Goal: Information Seeking & Learning: Find specific fact

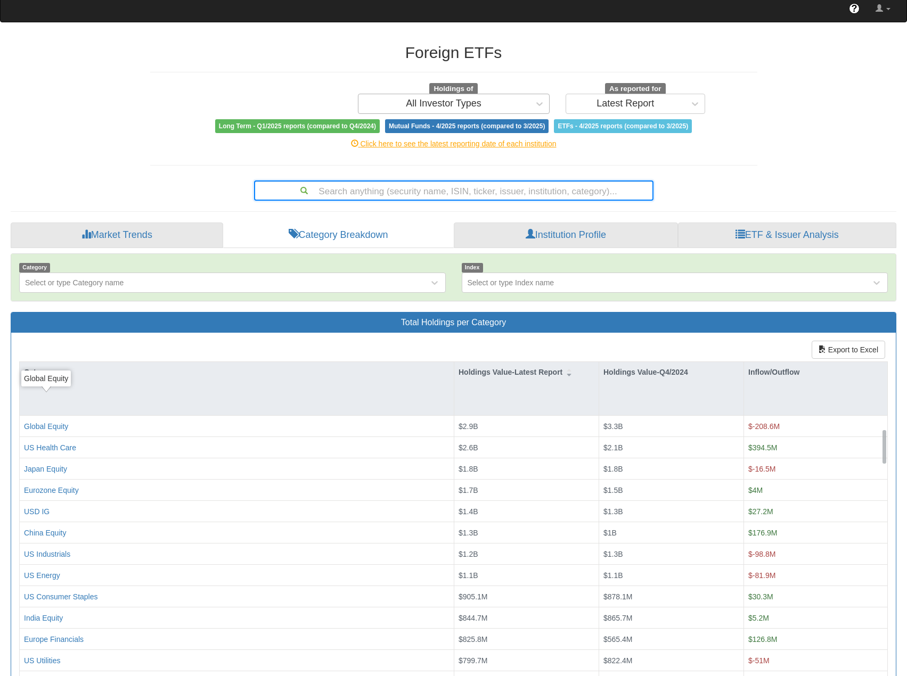
scroll to position [107, 0]
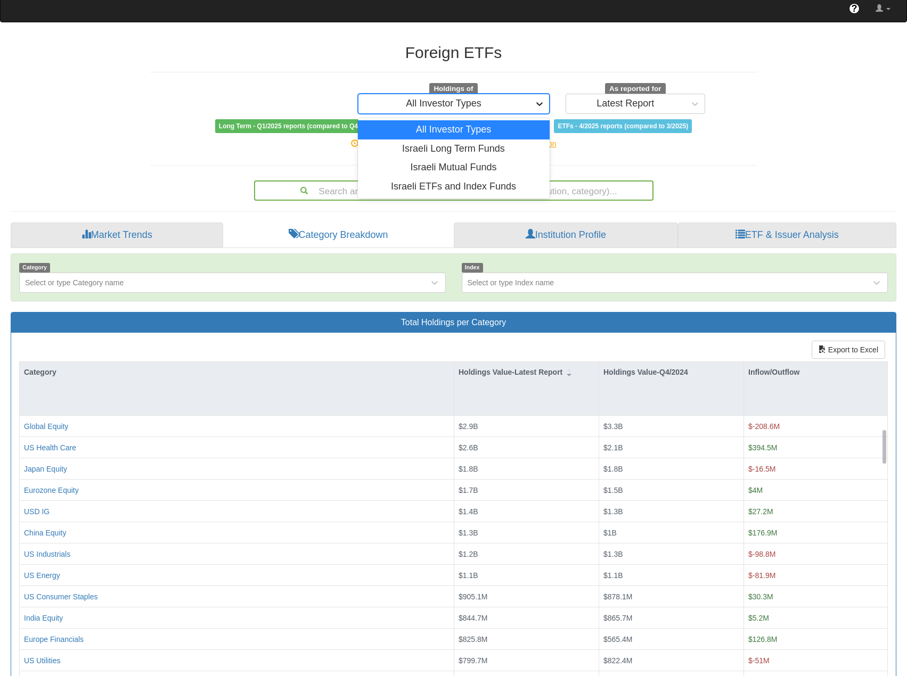
click at [535, 99] on icon at bounding box center [539, 104] width 11 height 11
click at [505, 140] on div "Israeli Long Term Funds" at bounding box center [454, 149] width 192 height 19
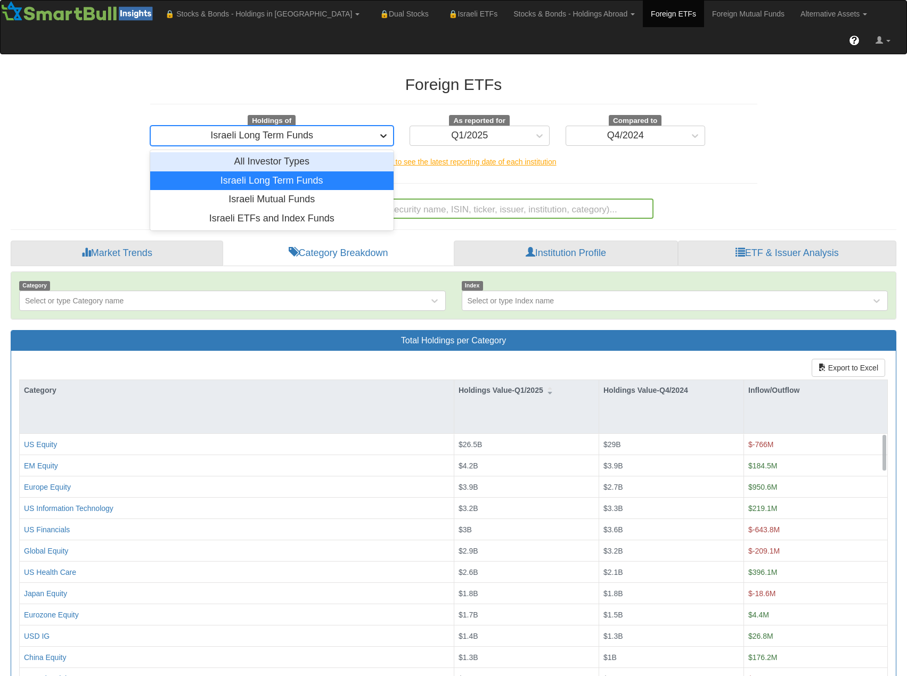
click at [382, 130] on icon at bounding box center [383, 135] width 11 height 11
click at [704, 14] on link "Foreign Mutual Funds" at bounding box center [748, 14] width 88 height 27
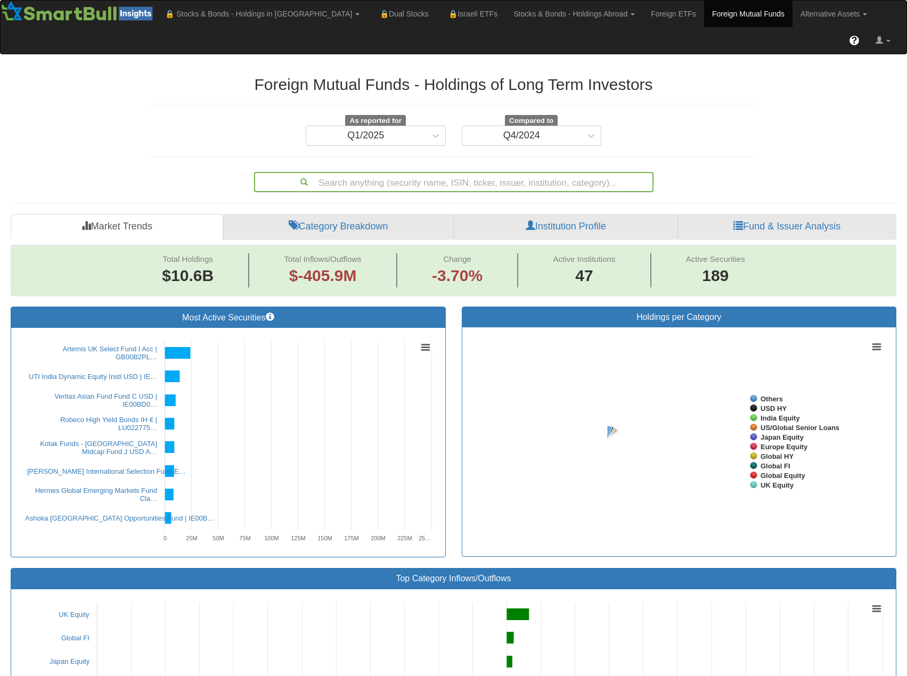
click at [500, 173] on div "Search anything (security name, ISIN, ticker, issuer, institution, category)..." at bounding box center [453, 182] width 397 height 18
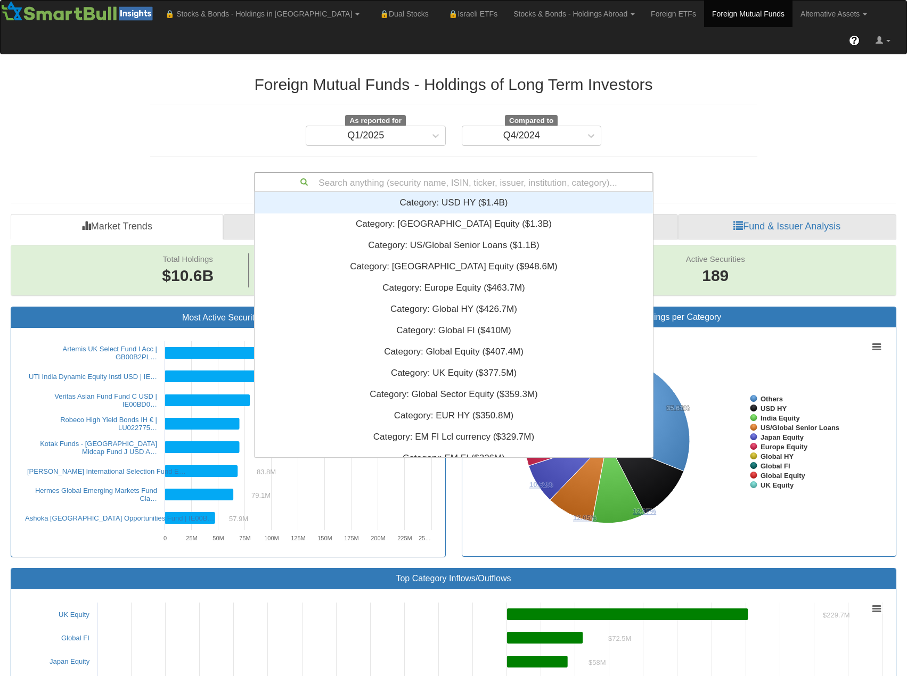
scroll to position [257, 390]
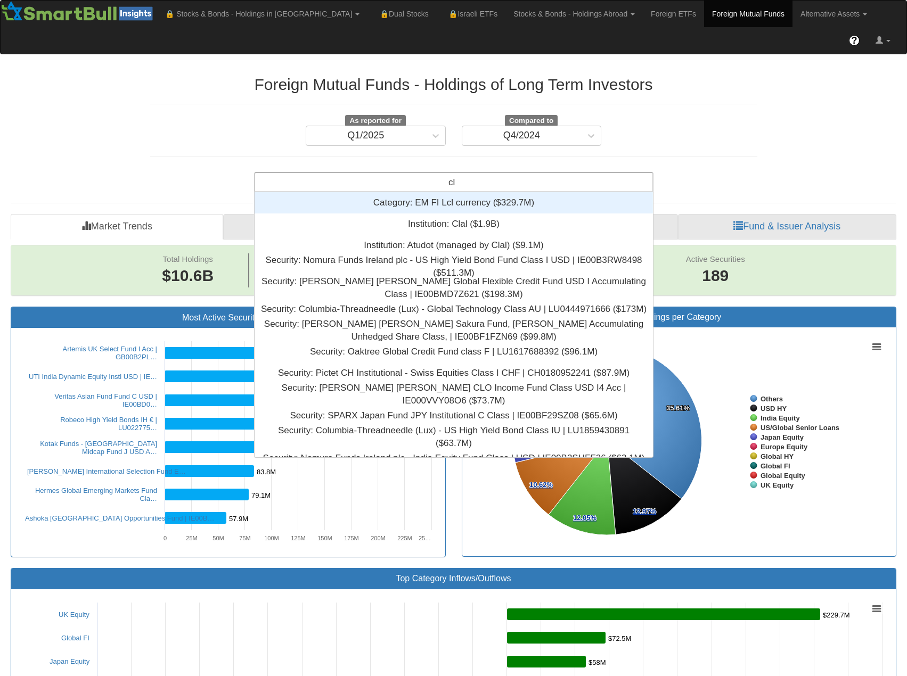
type input "clo"
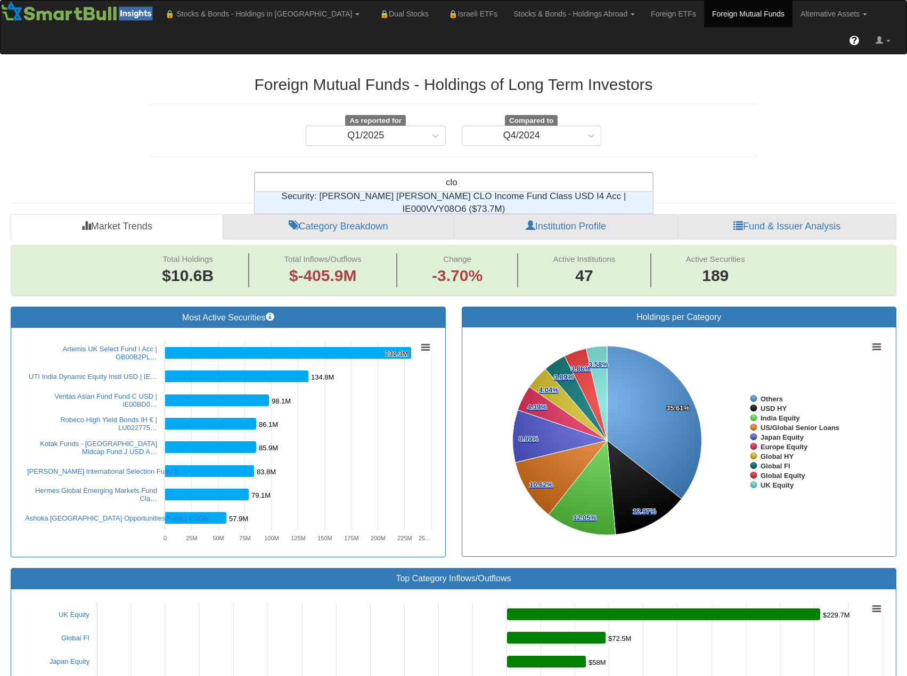
click at [480, 192] on div "Security: ‎Neuberger Berman CLO Income Fund Class USD I4 Acc | IE000VVY08O6 ‎($…" at bounding box center [454, 202] width 398 height 21
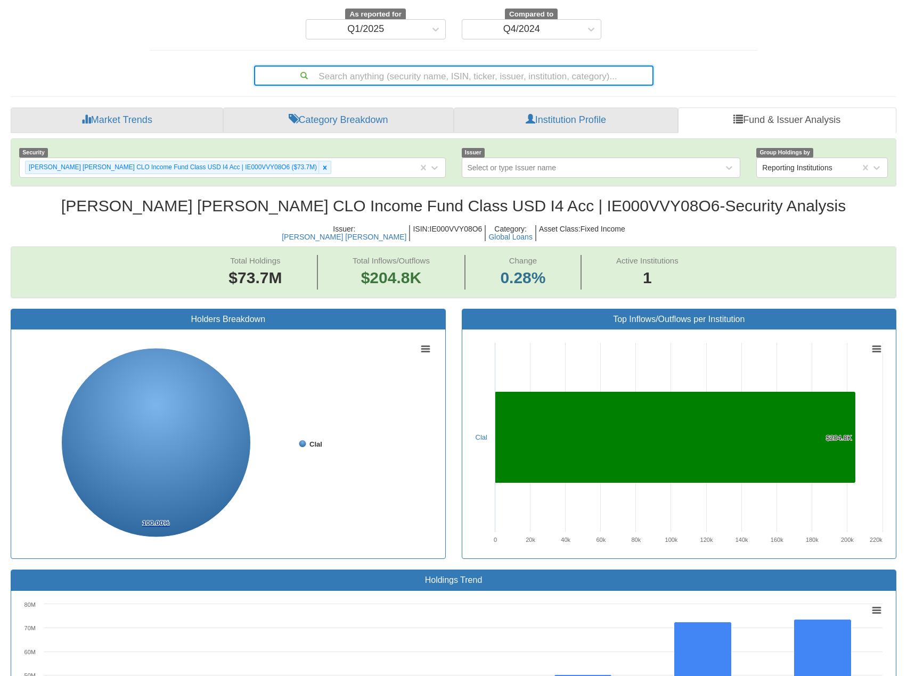
scroll to position [53, 0]
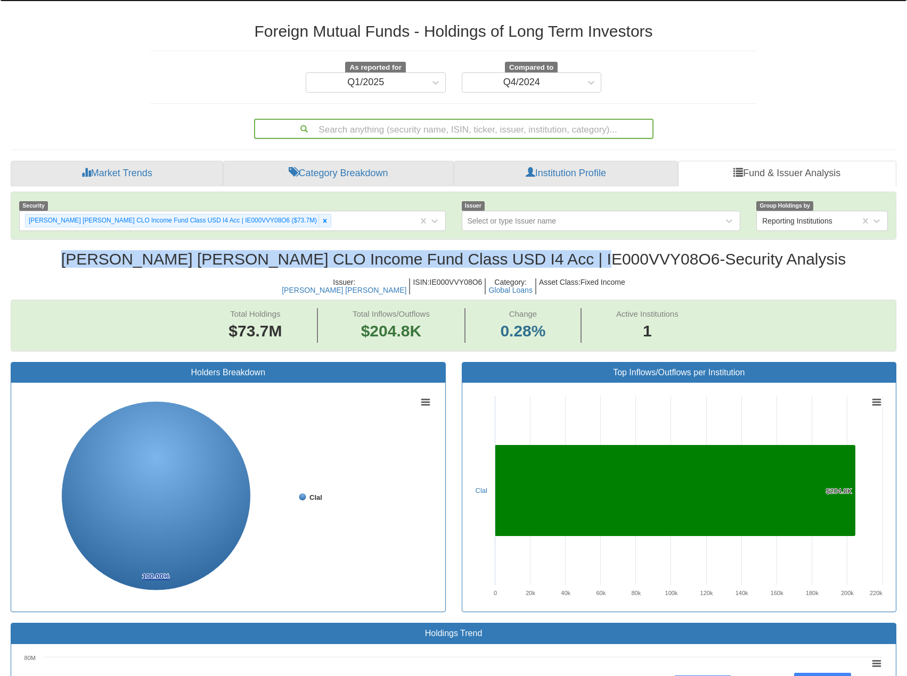
drag, startPoint x: 650, startPoint y: 227, endPoint x: 64, endPoint y: 232, distance: 585.3
click at [64, 250] on h2 "Neuberger Berman CLO Income Fund Class USD I4 Acc | IE000VVY08O6 - Security Ana…" at bounding box center [454, 259] width 886 height 18
copy h2 "Neuberger Berman CLO Income Fund Class USD I4 Acc | IE000VVY08O6"
